Goal: Find specific page/section: Find specific page/section

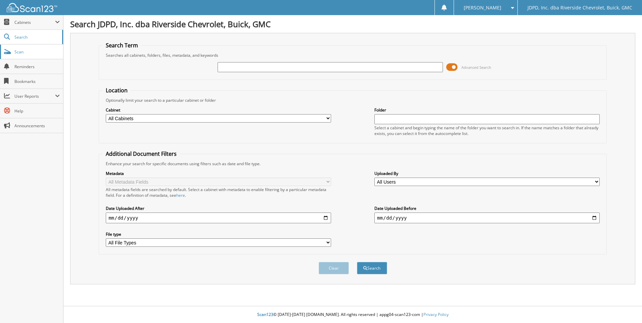
click at [29, 49] on span "Scan" at bounding box center [36, 52] width 45 height 6
click at [35, 28] on span "Cabinets" at bounding box center [31, 22] width 63 height 14
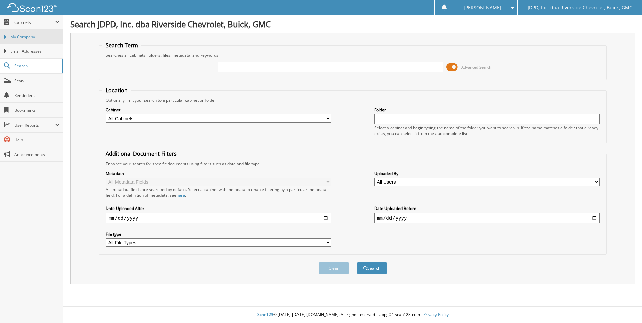
click at [32, 32] on link "My Company" at bounding box center [31, 37] width 63 height 14
